Goal: Contribute content: Contribute content

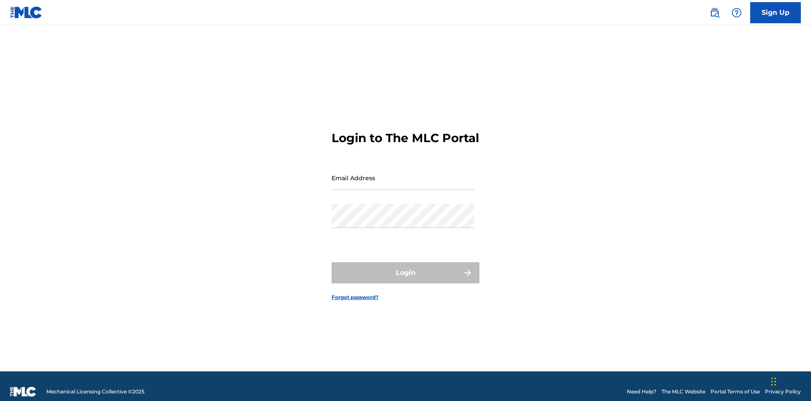
scroll to position [11, 0]
click at [403, 174] on input "Email Address" at bounding box center [403, 178] width 143 height 24
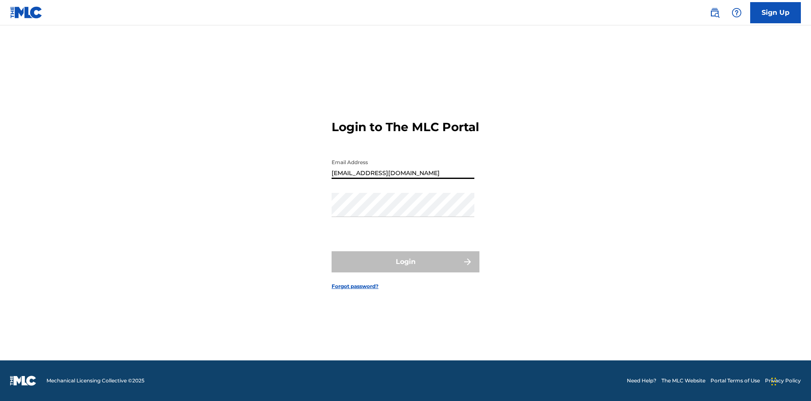
type input "[EMAIL_ADDRESS][DOMAIN_NAME]"
click at [406, 269] on button "Login" at bounding box center [406, 261] width 148 height 21
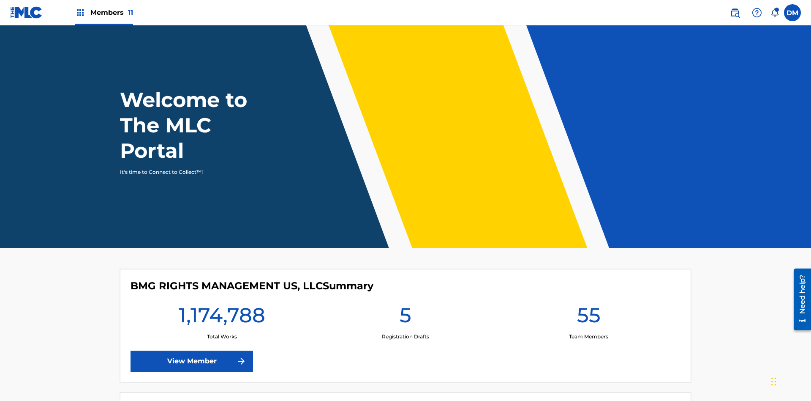
click at [104, 12] on span "Members 11" at bounding box center [111, 13] width 43 height 10
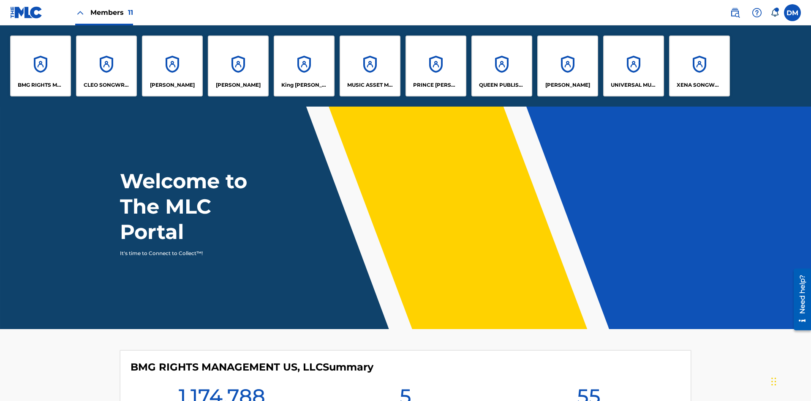
click at [634, 85] on p "UNIVERSAL MUSIC PUB GROUP" at bounding box center [634, 85] width 46 height 8
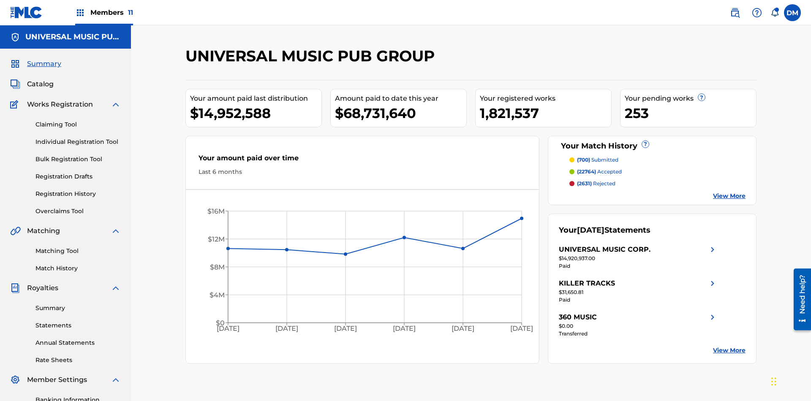
click at [78, 137] on link "Individual Registration Tool" at bounding box center [78, 141] width 85 height 9
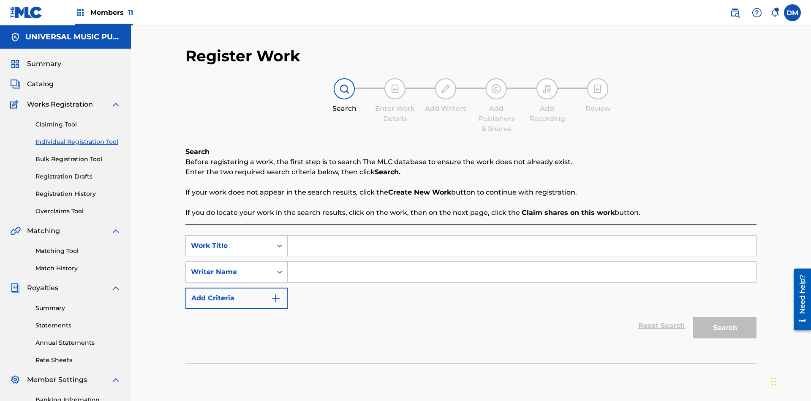
click at [522, 235] on input "Search Form" at bounding box center [522, 245] width 469 height 20
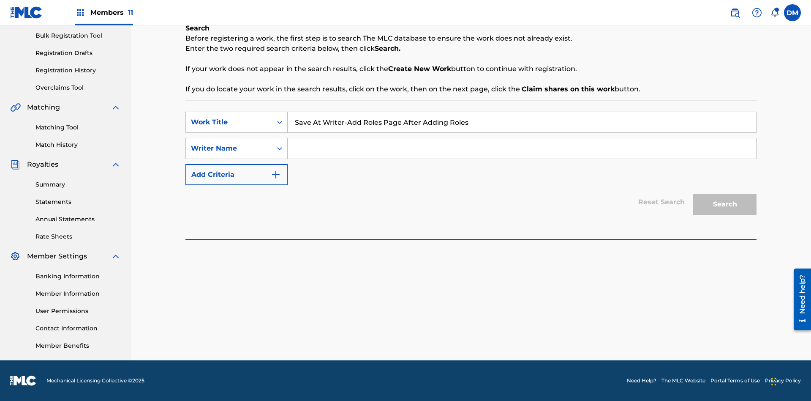
type input "Save At Writer-Add Roles Page After Adding Roles"
click at [522, 148] on input "Search Form" at bounding box center [522, 148] width 469 height 20
type input "QWERTYUIOP"
click at [725, 204] on button "Search" at bounding box center [725, 204] width 63 height 21
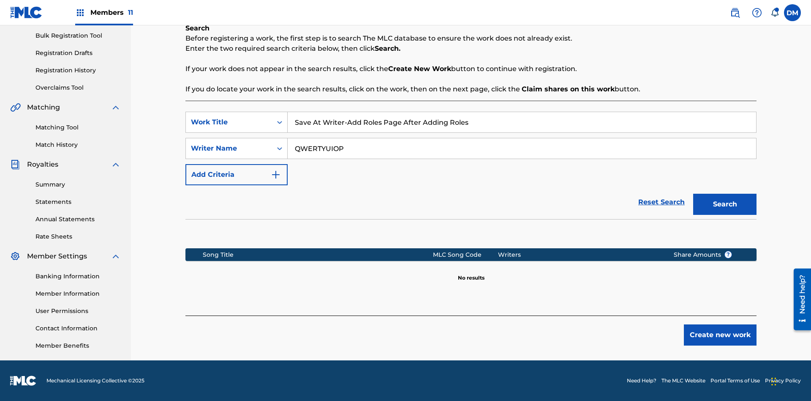
click at [721, 335] on button "Create new work" at bounding box center [720, 334] width 73 height 21
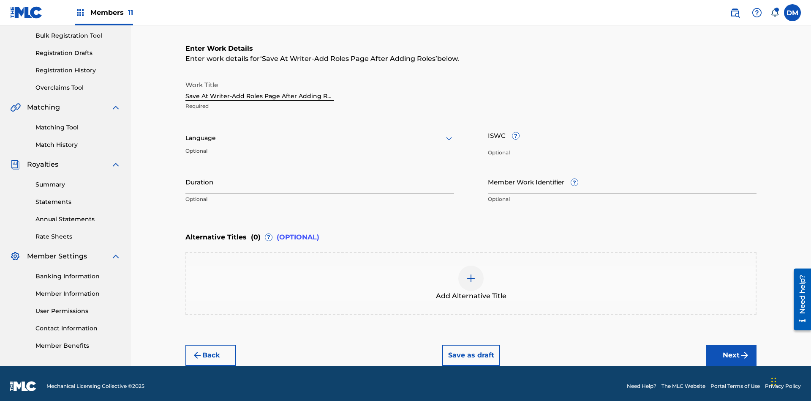
click at [320, 176] on input "Duration" at bounding box center [320, 181] width 269 height 24
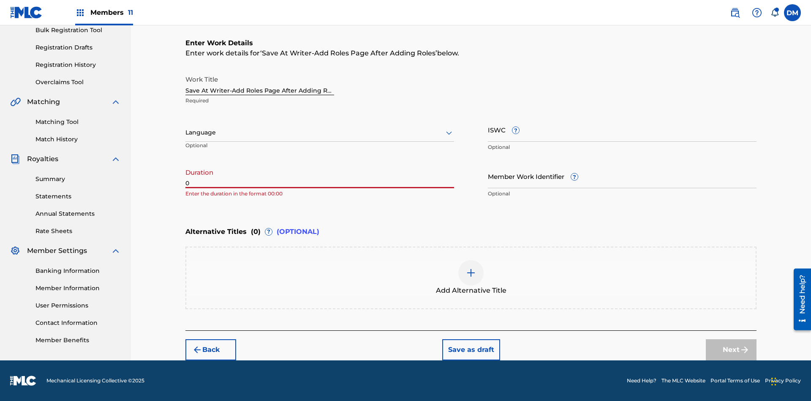
click at [320, 176] on input "0" at bounding box center [320, 176] width 269 height 24
type input "00:00"
click at [449, 133] on icon at bounding box center [449, 133] width 10 height 10
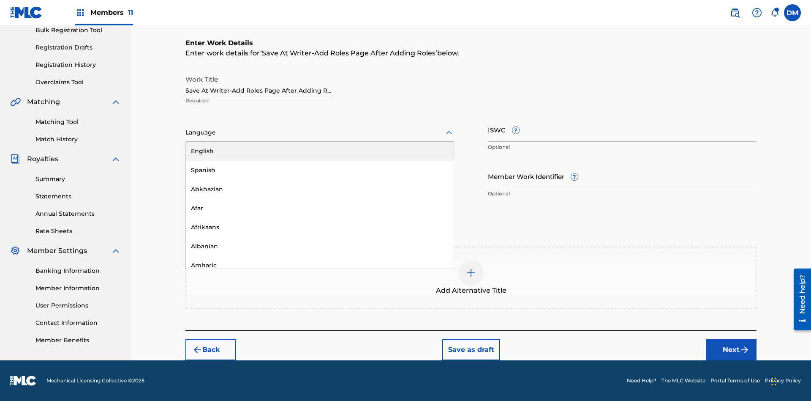
click at [320, 208] on div "Afar" at bounding box center [320, 208] width 268 height 19
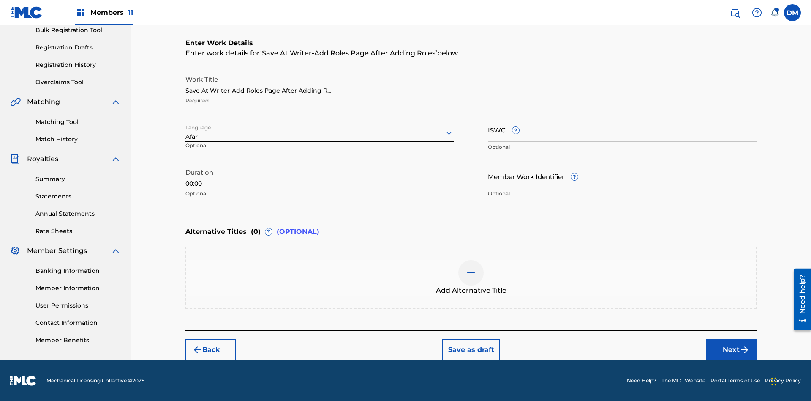
click at [623, 176] on input "Member Work Identifier ?" at bounding box center [622, 176] width 269 height 24
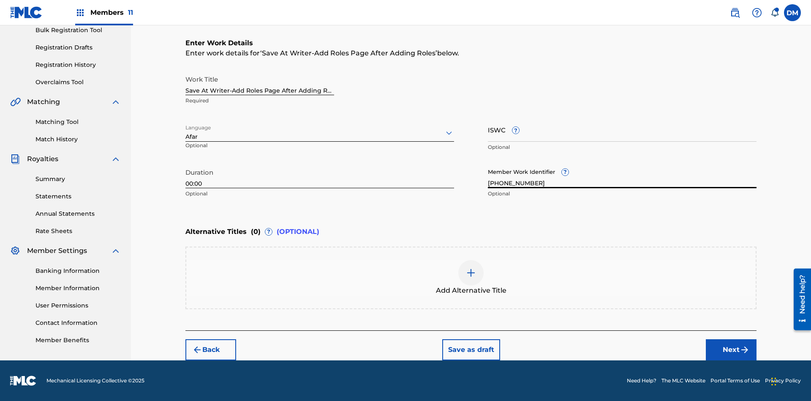
type input "[PHONE_NUMBER]"
click at [623, 129] on input "ISWC ?" at bounding box center [622, 129] width 269 height 24
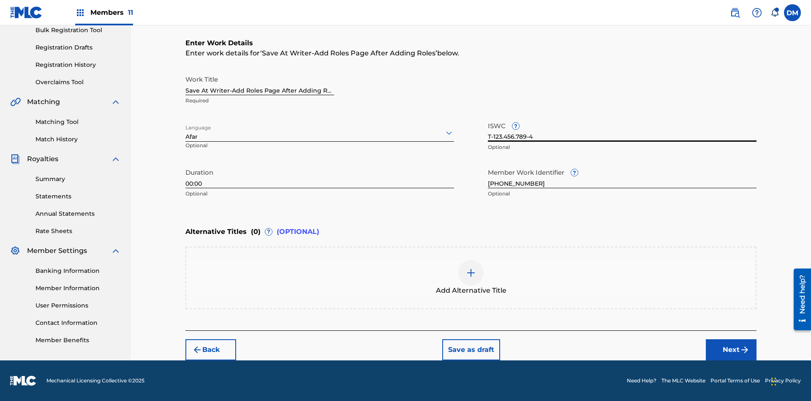
type input "T-123.456.789-4"
click at [471, 277] on img at bounding box center [471, 273] width 10 height 10
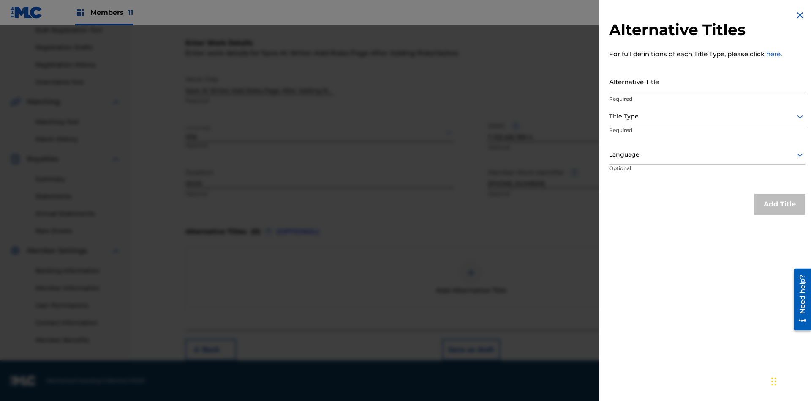
click at [707, 81] on input "Alternative Title" at bounding box center [707, 81] width 196 height 24
type input "Alt Title"
click at [707, 116] on div at bounding box center [707, 116] width 196 height 11
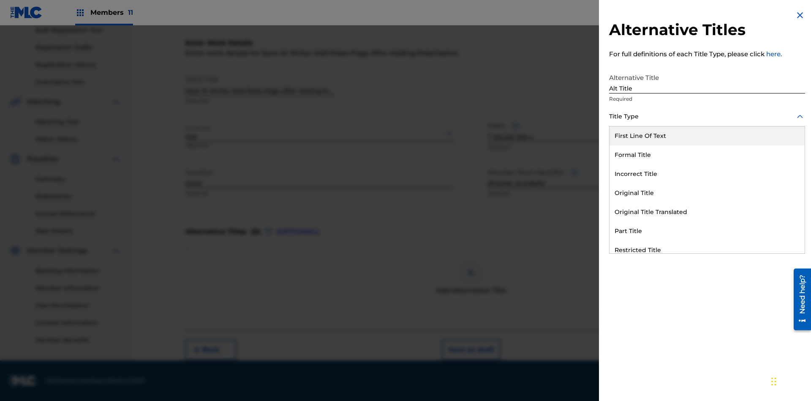
click at [707, 193] on div "Original Title" at bounding box center [707, 192] width 195 height 19
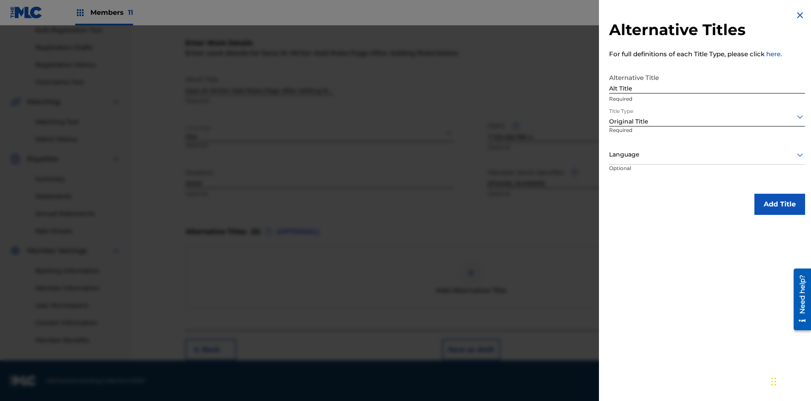
click at [707, 154] on div at bounding box center [707, 154] width 196 height 11
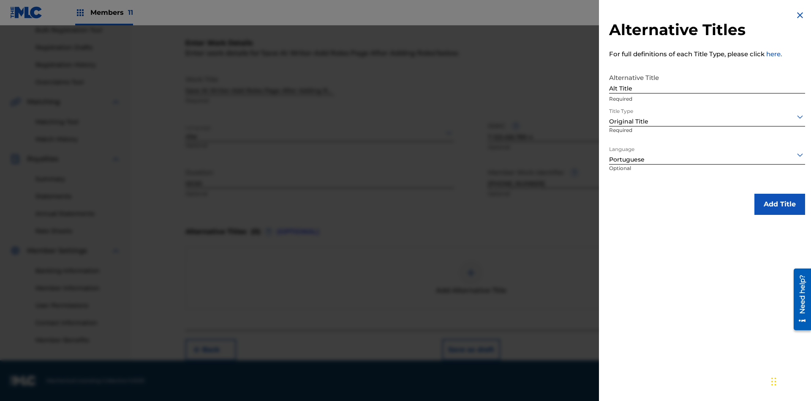
click at [780, 204] on button "Add Title" at bounding box center [780, 204] width 51 height 21
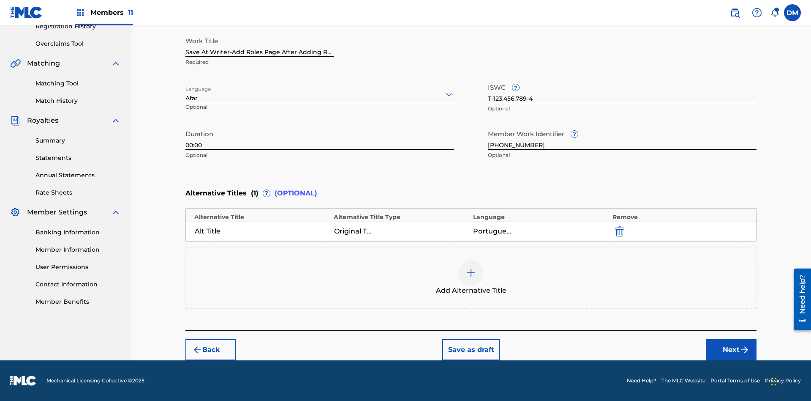
click at [732, 350] on button "Next" at bounding box center [731, 349] width 51 height 21
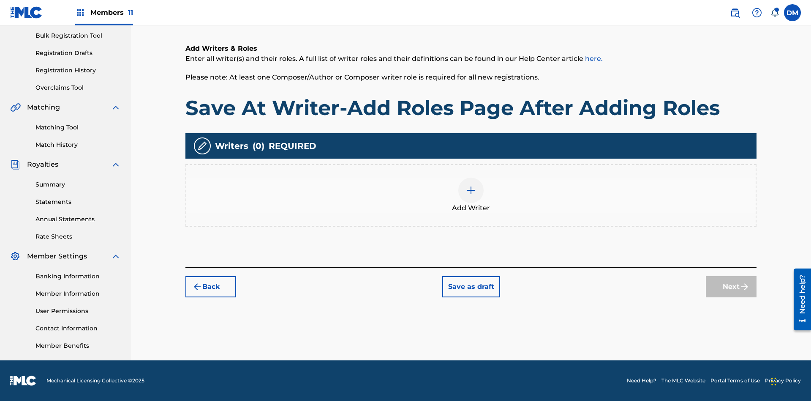
scroll to position [123, 0]
click at [471, 195] on img at bounding box center [471, 190] width 10 height 10
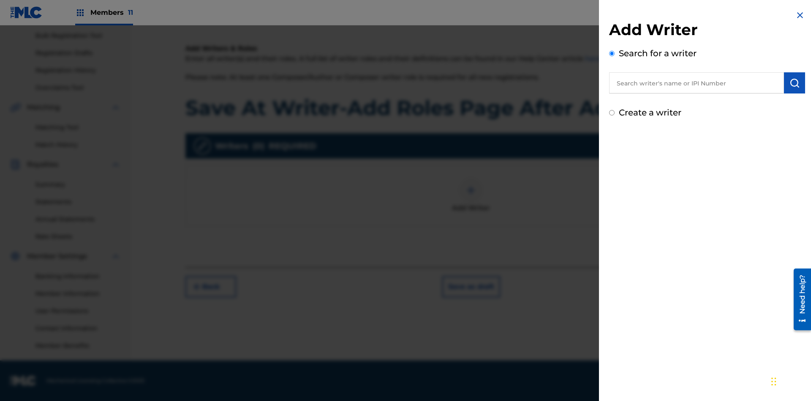
click at [697, 83] on input "text" at bounding box center [696, 82] width 175 height 21
type input "[PERSON_NAME]"
click at [795, 83] on img "submit" at bounding box center [795, 83] width 10 height 10
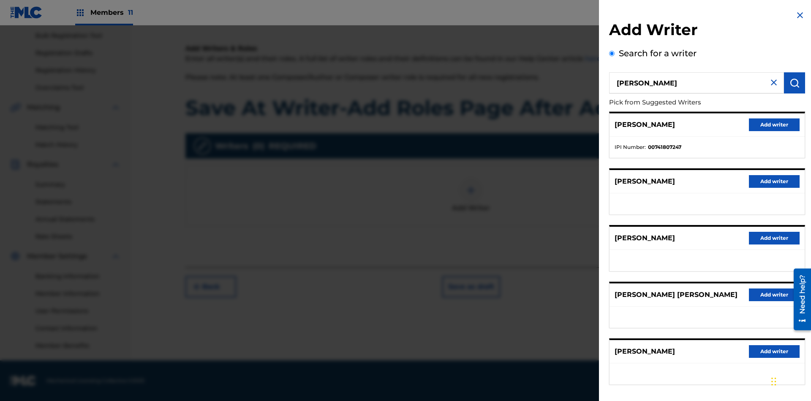
click at [775, 124] on button "Add writer" at bounding box center [774, 124] width 51 height 13
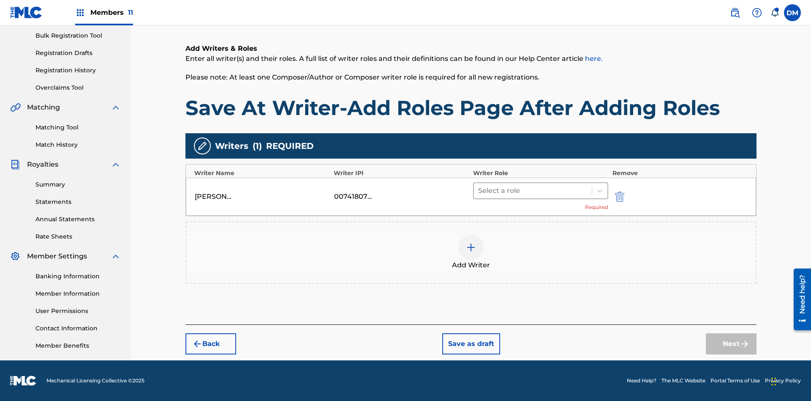
click at [479, 190] on input "text" at bounding box center [479, 191] width 2 height 10
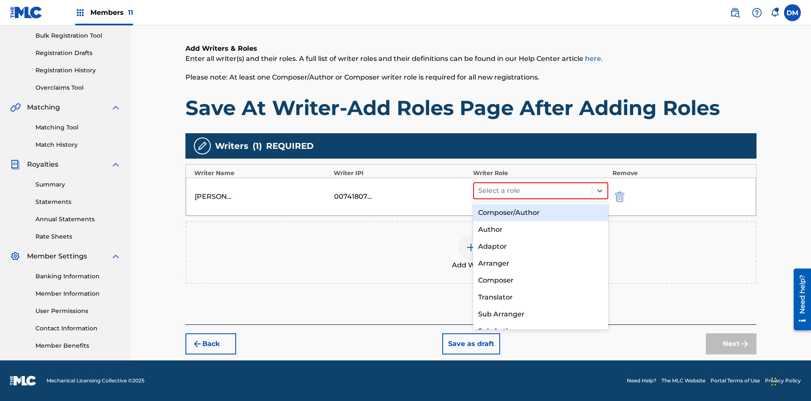
click at [541, 280] on div "Composer" at bounding box center [540, 280] width 135 height 17
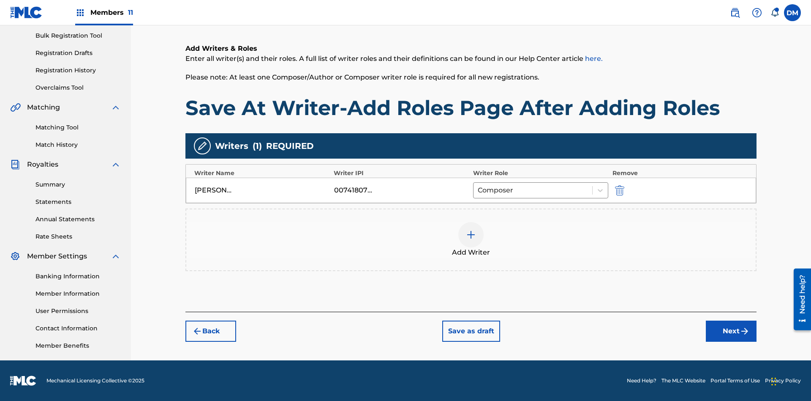
click at [471, 331] on button "Save as draft" at bounding box center [471, 330] width 58 height 21
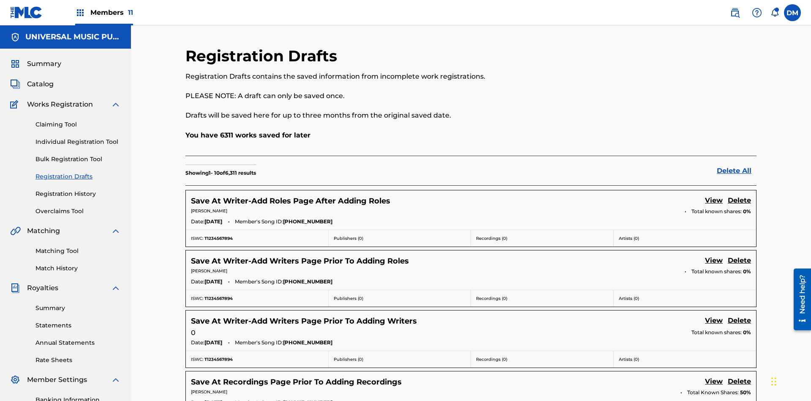
click at [714, 195] on link "View" at bounding box center [714, 200] width 18 height 11
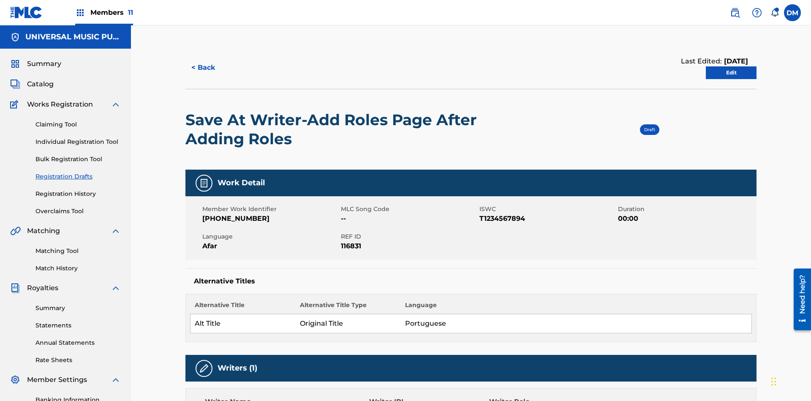
click at [732, 66] on link "Edit" at bounding box center [731, 72] width 51 height 13
